Goal: Information Seeking & Learning: Check status

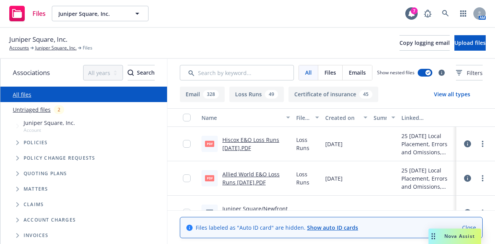
drag, startPoint x: 0, startPoint y: 0, endPoint x: 306, endPoint y: 45, distance: 309.8
click at [306, 45] on div "Juniper Square, Inc. Accounts Juniper Square, Inc. Files Copy logging email Upl…" at bounding box center [247, 42] width 477 height 17
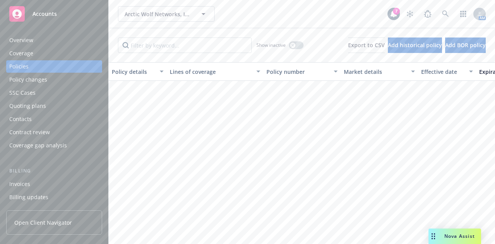
scroll to position [615, 0]
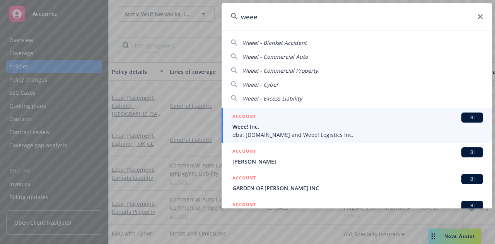
type input "weee"
click at [263, 120] on div "ACCOUNT BI" at bounding box center [358, 118] width 251 height 10
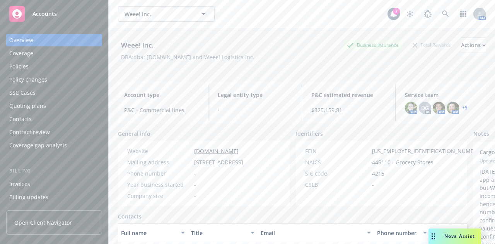
click at [68, 64] on div "Policies" at bounding box center [54, 66] width 90 height 12
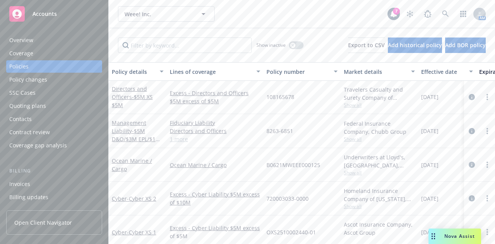
scroll to position [0, 0]
click at [354, 19] on div "Weee! Inc. Weee! Inc." at bounding box center [253, 13] width 270 height 15
click at [26, 178] on div "Invoices" at bounding box center [19, 184] width 21 height 12
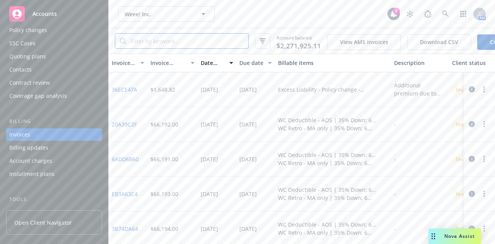
click at [212, 40] on input "search" at bounding box center [187, 41] width 122 height 15
type input "kinsale"
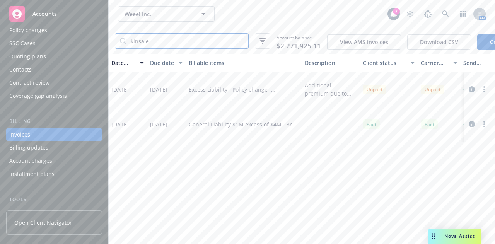
scroll to position [0, 157]
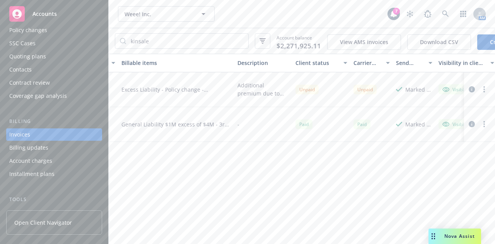
click at [470, 127] on icon "button" at bounding box center [472, 124] width 6 height 6
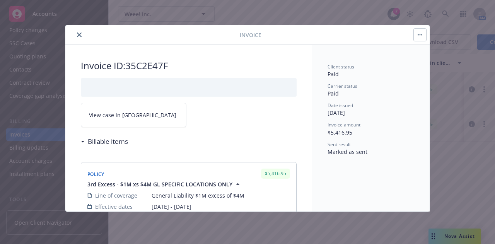
scroll to position [3, 0]
click at [292, 122] on div "Invoice ID: 35C2E47F View case in SSC Billable items Policy $5,416.95 3rd Exces…" at bounding box center [188, 244] width 247 height 407
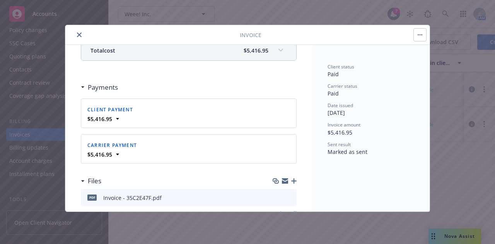
scroll to position [239, 0]
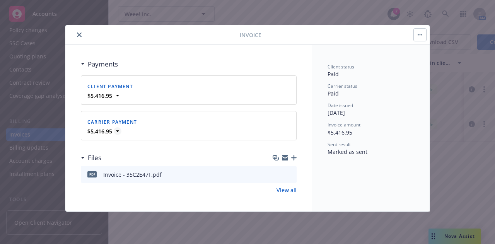
click at [120, 131] on icon at bounding box center [118, 131] width 8 height 8
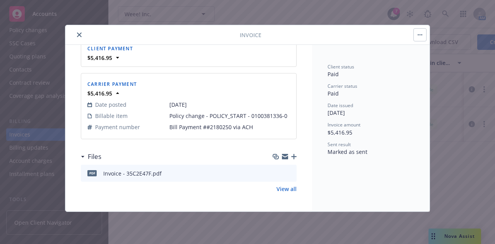
scroll to position [284, 0]
click at [78, 34] on icon "close" at bounding box center [79, 35] width 5 height 5
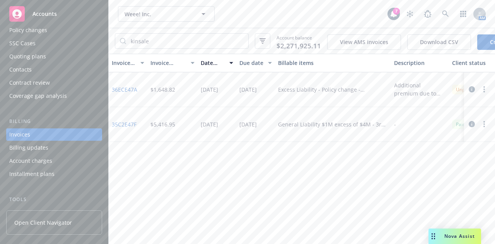
click at [296, 161] on div "Invoice ID Invoice amount Date issued Due date Billable items Description Clien…" at bounding box center [302, 149] width 387 height 190
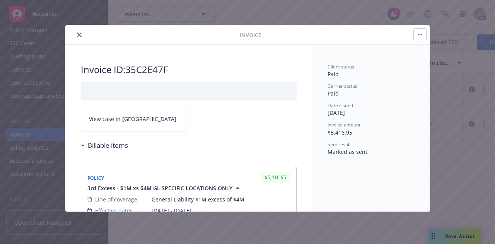
click at [79, 33] on icon "close" at bounding box center [79, 35] width 5 height 5
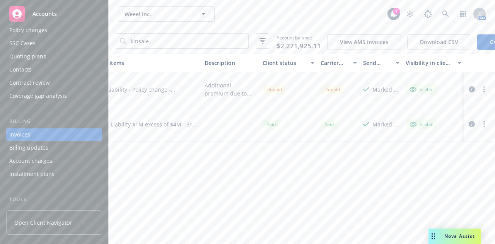
click at [341, 179] on div "Invoice ID Invoice amount Date issued Due date Billable items Description Clien…" at bounding box center [302, 149] width 387 height 190
click at [322, 168] on div "Invoice ID Invoice amount Date issued Due date Billable items Description Clien…" at bounding box center [302, 149] width 387 height 190
click at [299, 154] on div "Invoice ID Invoice amount Date issued Due date Billable items Description Clien…" at bounding box center [302, 149] width 387 height 190
click at [253, 168] on div "Invoice ID Invoice amount Date issued Due date Billable items Description Clien…" at bounding box center [302, 149] width 387 height 190
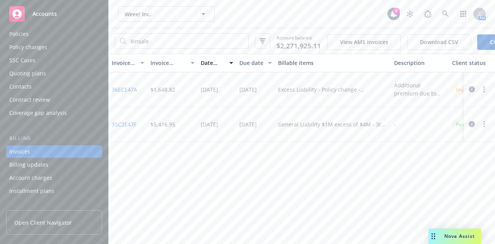
scroll to position [30, 0]
click at [153, 42] on input "kinsale" at bounding box center [187, 41] width 122 height 15
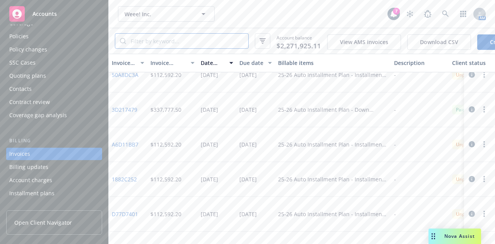
scroll to position [378, 0]
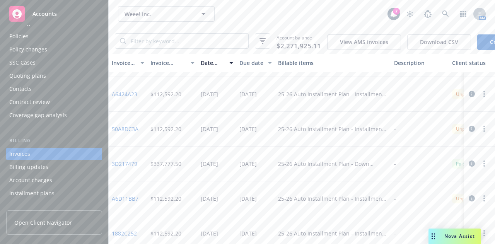
click at [209, 67] on div "Date issued" at bounding box center [213, 63] width 24 height 8
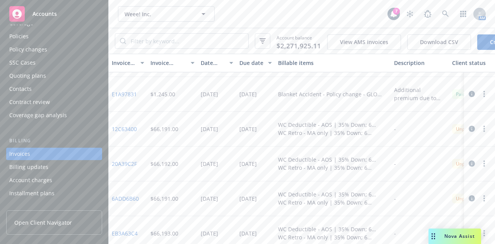
click at [209, 67] on div "Date issued" at bounding box center [213, 63] width 24 height 8
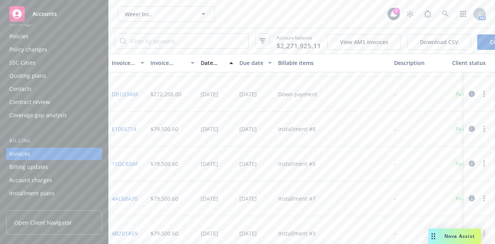
click at [258, 65] on div "Due date" at bounding box center [252, 63] width 24 height 8
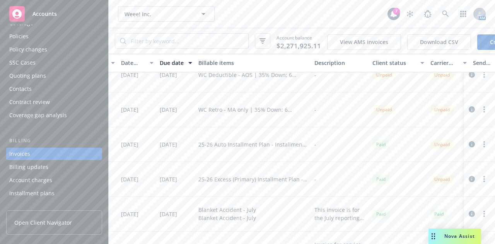
scroll to position [745, 80]
click at [469, 183] on icon "button" at bounding box center [472, 180] width 6 height 6
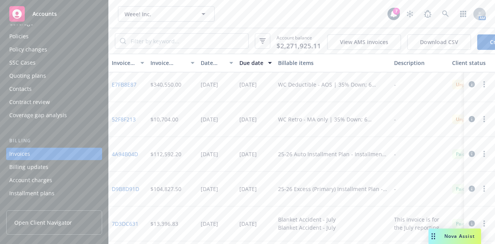
scroll to position [736, 127]
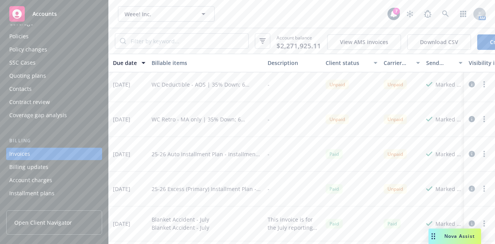
click at [469, 157] on icon "button" at bounding box center [472, 154] width 6 height 6
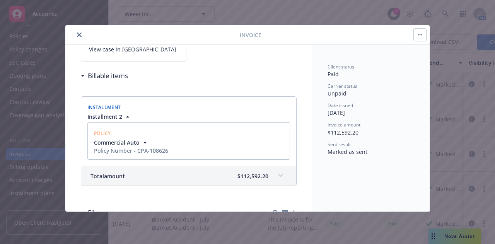
scroll to position [69, 0]
click at [279, 176] on icon at bounding box center [281, 176] width 5 height 3
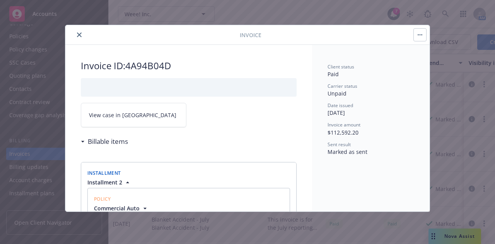
scroll to position [3, 0]
click at [136, 109] on link "View case in [GEOGRAPHIC_DATA]" at bounding box center [134, 116] width 106 height 24
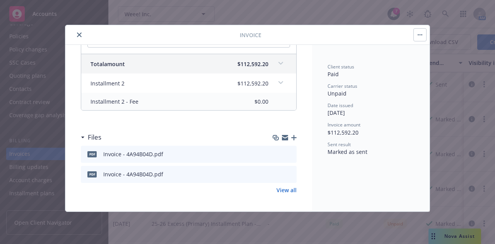
scroll to position [771, 127]
click at [81, 31] on button "close" at bounding box center [79, 34] width 9 height 9
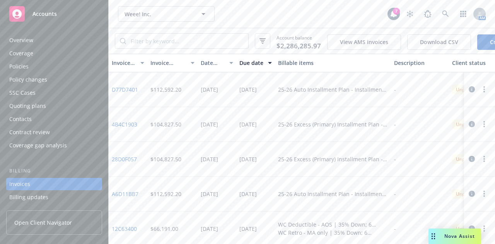
click at [60, 39] on div "Overview" at bounding box center [54, 40] width 90 height 12
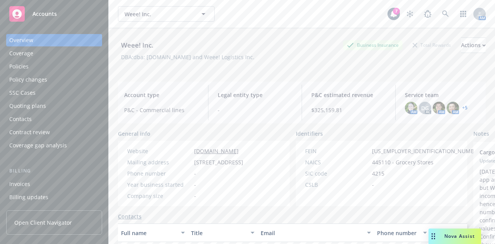
click at [73, 68] on div "Policies" at bounding box center [54, 66] width 90 height 12
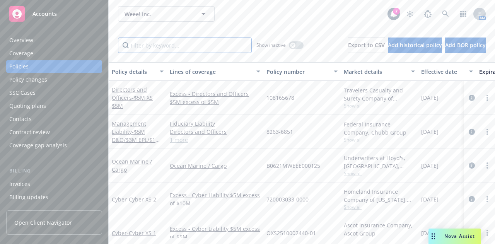
click at [163, 51] on input "Filter by keyword..." at bounding box center [185, 45] width 134 height 15
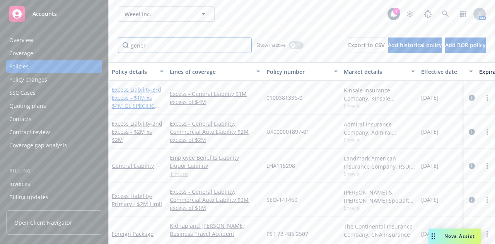
type input "gener"
click at [121, 96] on span "- 3rd Excess - $1M xs $4M GL SPECIFIC LOCATIONS ONLY" at bounding box center [137, 102] width 50 height 32
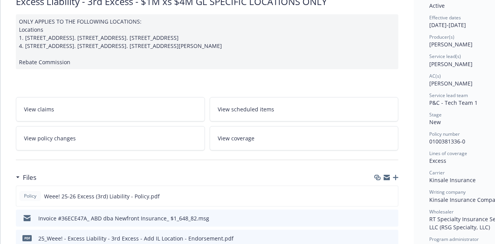
scroll to position [68, 0]
click at [82, 151] on link "View policy changes" at bounding box center [110, 139] width 189 height 24
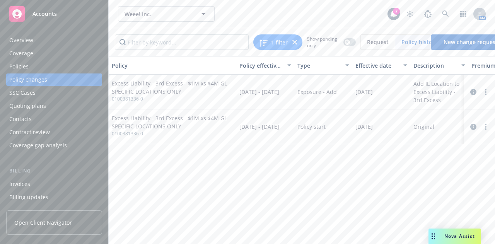
click at [283, 172] on div "Policy Policy effective dates Type Effective date Description Premium change An…" at bounding box center [302, 147] width 387 height 182
click at [63, 181] on div "Invoices" at bounding box center [54, 184] width 90 height 12
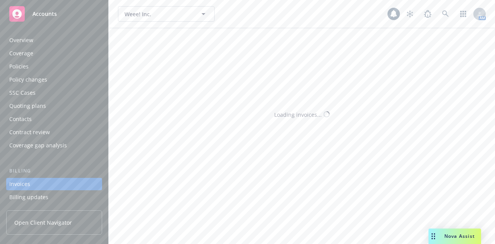
scroll to position [50, 0]
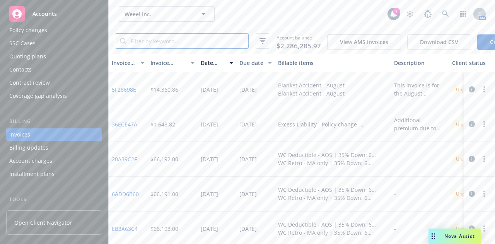
click at [214, 41] on input "search" at bounding box center [187, 41] width 122 height 15
type input "kinsale"
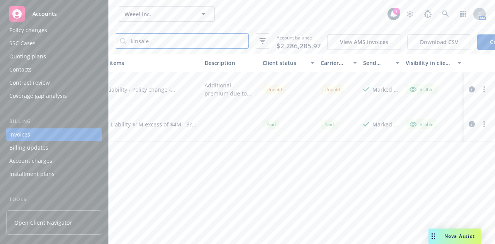
scroll to position [0, 0]
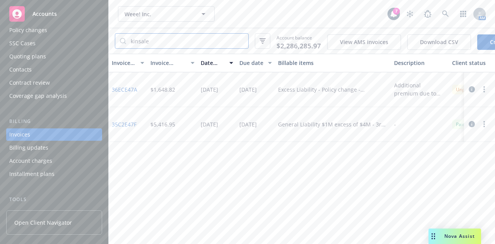
click at [204, 41] on input "kinsale" at bounding box center [187, 41] width 122 height 15
click at [325, 91] on div "Excess Liability - Policy change - 0100381336-0" at bounding box center [333, 90] width 110 height 8
click at [472, 92] on icon "button" at bounding box center [472, 89] width 6 height 6
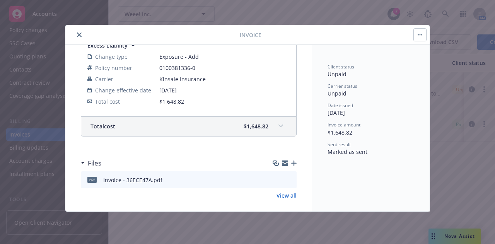
scroll to position [169, 0]
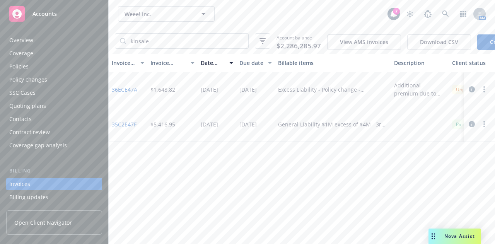
click at [33, 65] on div "Policies" at bounding box center [54, 66] width 90 height 12
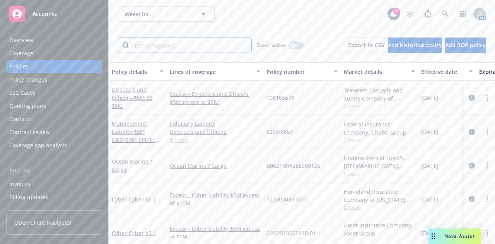
click at [248, 51] on input "Filter by keyword..." at bounding box center [185, 45] width 134 height 15
type input "general [PERSON_NAME]"
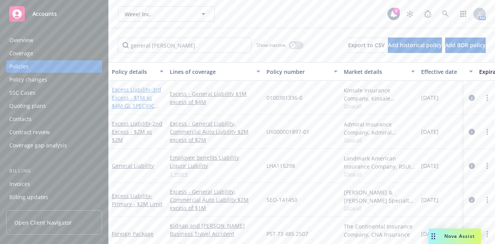
click at [139, 98] on span "- 3rd Excess - $1M xs $4M GL SPECIFIC LOCATIONS ONLY" at bounding box center [137, 102] width 50 height 32
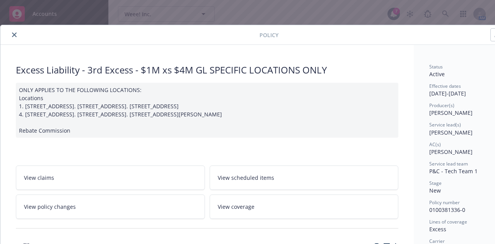
click at [14, 37] on icon "close" at bounding box center [14, 35] width 5 height 5
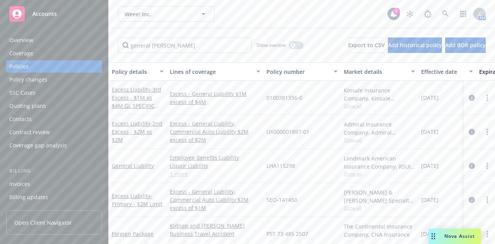
click at [44, 185] on div "Invoices" at bounding box center [54, 184] width 90 height 12
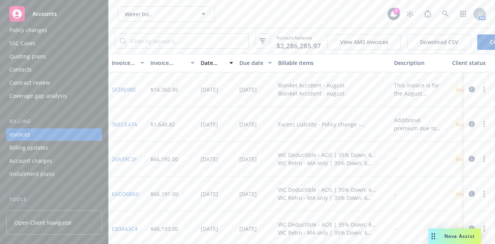
scroll to position [5, 0]
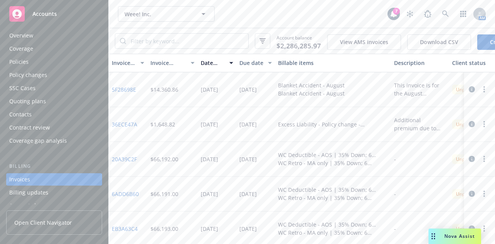
click at [67, 72] on div "Policy changes" at bounding box center [54, 75] width 90 height 12
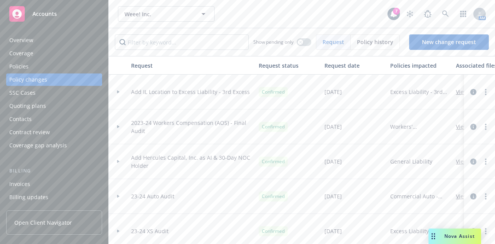
click at [70, 65] on div "Policies" at bounding box center [54, 66] width 90 height 12
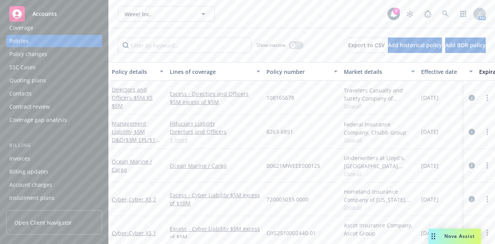
scroll to position [28, 0]
click at [37, 180] on div "Account charges" at bounding box center [30, 182] width 43 height 12
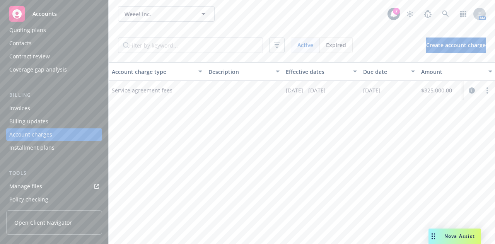
scroll to position [0, 128]
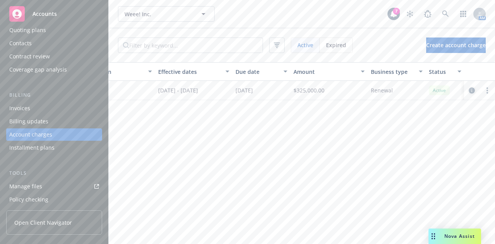
click at [471, 90] on icon "circleInformation" at bounding box center [472, 90] width 6 height 6
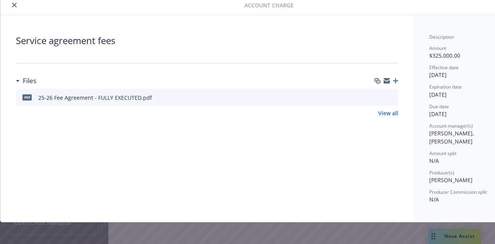
scroll to position [0, 0]
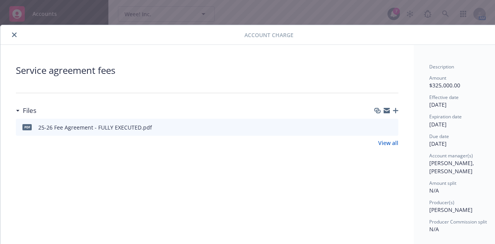
click at [16, 31] on button "close" at bounding box center [14, 34] width 9 height 9
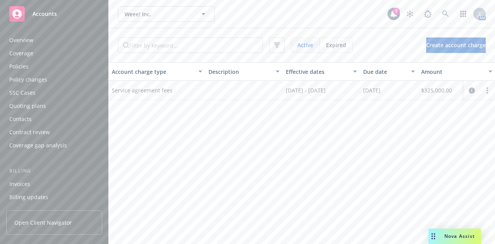
click at [40, 66] on div "Policies" at bounding box center [54, 66] width 90 height 12
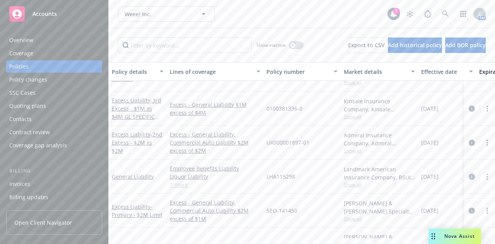
scroll to position [243, 0]
click at [128, 102] on link "Excess Liability - 3rd Excess - $1M xs $4M GL SPECIFIC LOCATIONS ONLY" at bounding box center [137, 112] width 50 height 32
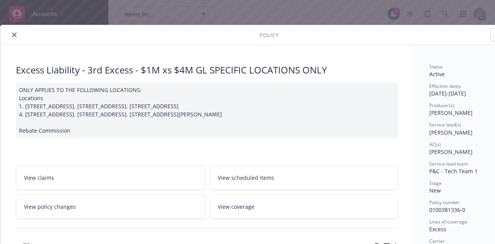
click at [16, 34] on button "close" at bounding box center [14, 34] width 9 height 9
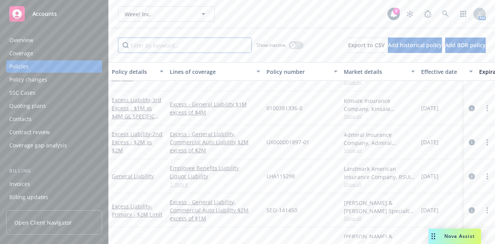
click at [159, 43] on input "Filter by keyword..." at bounding box center [185, 45] width 134 height 15
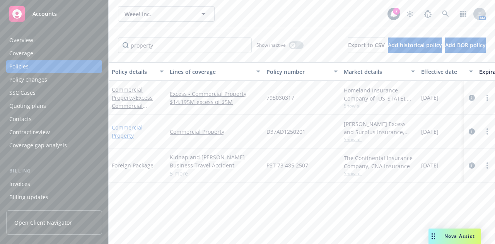
click at [119, 132] on link "Commercial Property" at bounding box center [127, 131] width 31 height 15
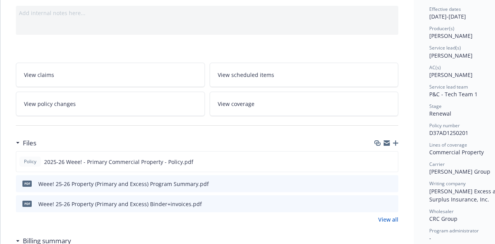
scroll to position [77, 0]
click at [394, 160] on icon "preview file" at bounding box center [390, 160] width 7 height 5
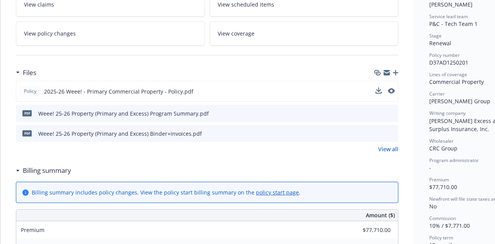
scroll to position [0, 0]
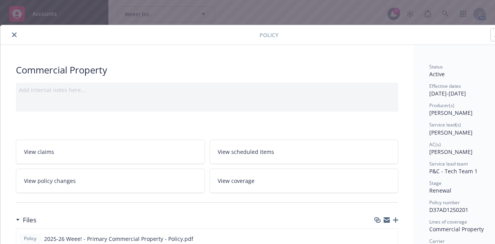
click at [14, 34] on icon "close" at bounding box center [14, 35] width 5 height 5
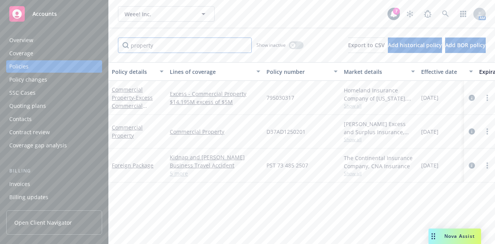
click at [142, 46] on input "property" at bounding box center [185, 45] width 134 height 15
type input "cargo"
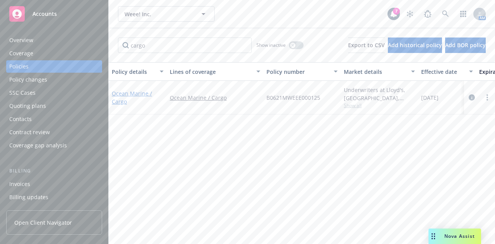
click at [119, 94] on link "Ocean Marine / Cargo" at bounding box center [132, 97] width 40 height 15
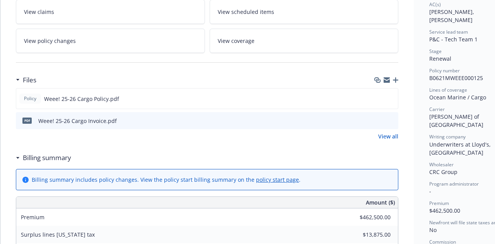
scroll to position [141, 0]
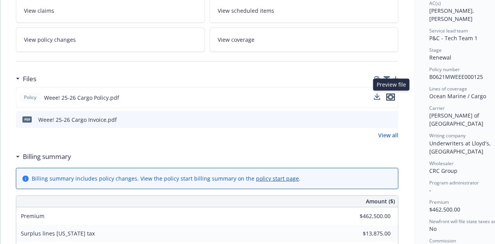
click at [393, 95] on icon "preview file" at bounding box center [390, 96] width 7 height 5
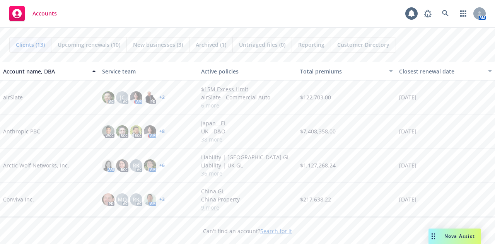
click at [20, 164] on link "Arctic Wolf Networks, Inc." at bounding box center [36, 165] width 66 height 8
